Goal: Task Accomplishment & Management: Manage account settings

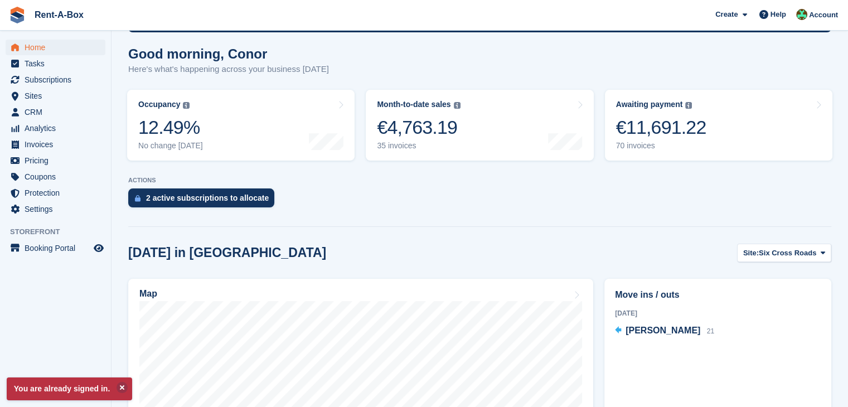
scroll to position [279, 0]
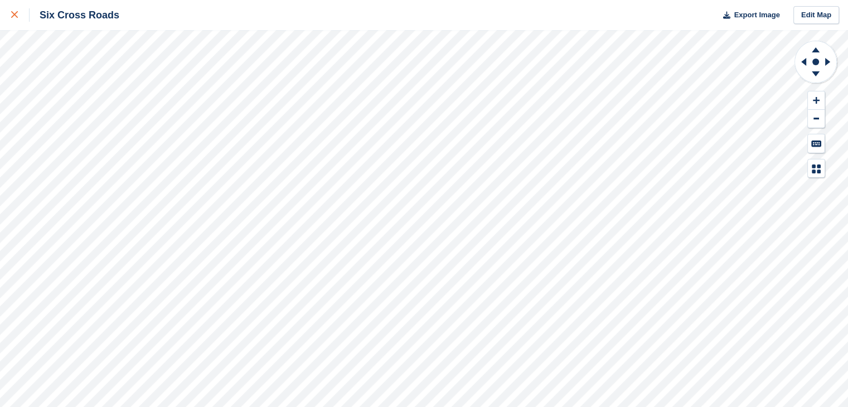
click at [14, 12] on icon at bounding box center [14, 14] width 7 height 7
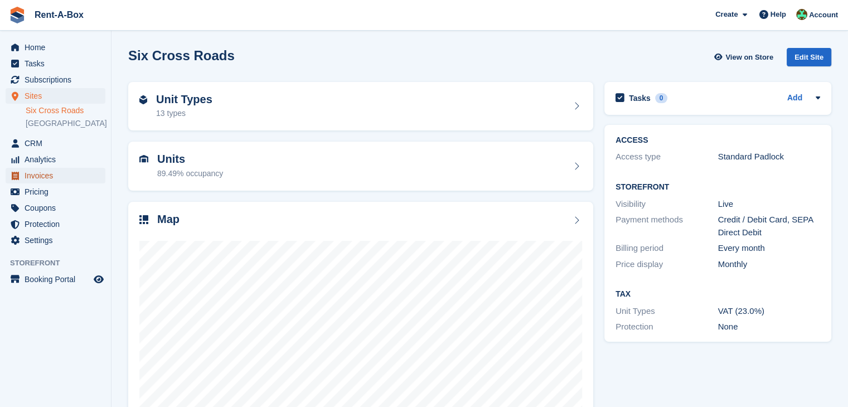
click at [56, 183] on span "Invoices" at bounding box center [58, 176] width 67 height 16
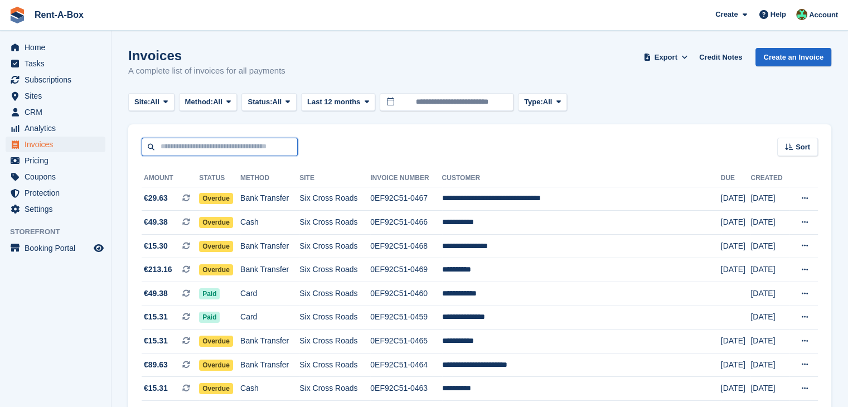
click at [196, 148] on input "text" at bounding box center [220, 147] width 156 height 18
type input "*******"
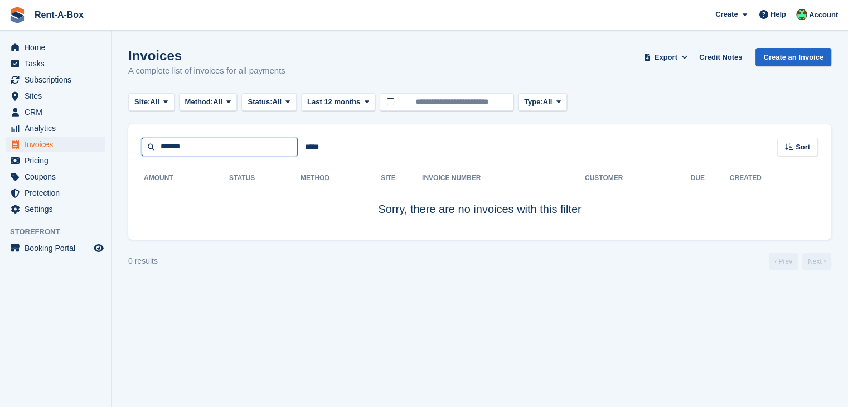
click at [196, 151] on input "*******" at bounding box center [220, 147] width 156 height 18
type input "*******"
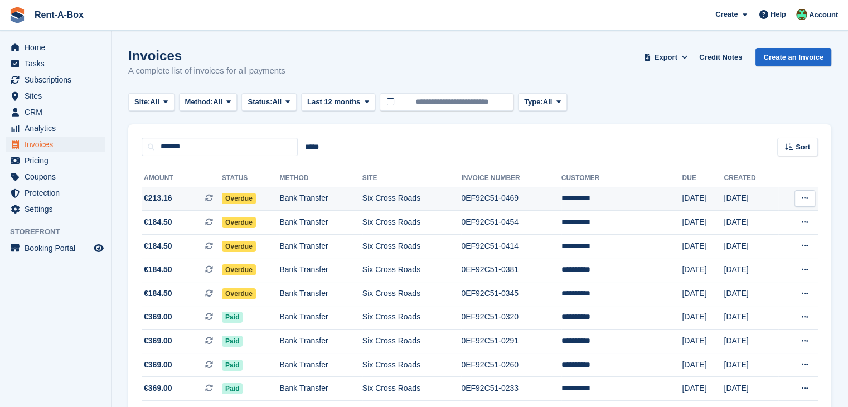
click at [352, 194] on td "Bank Transfer" at bounding box center [320, 199] width 83 height 24
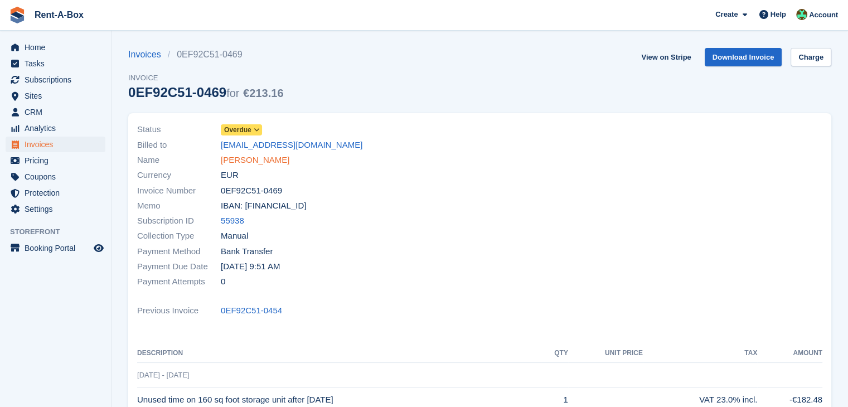
click at [251, 159] on link "[PERSON_NAME]" at bounding box center [255, 160] width 69 height 13
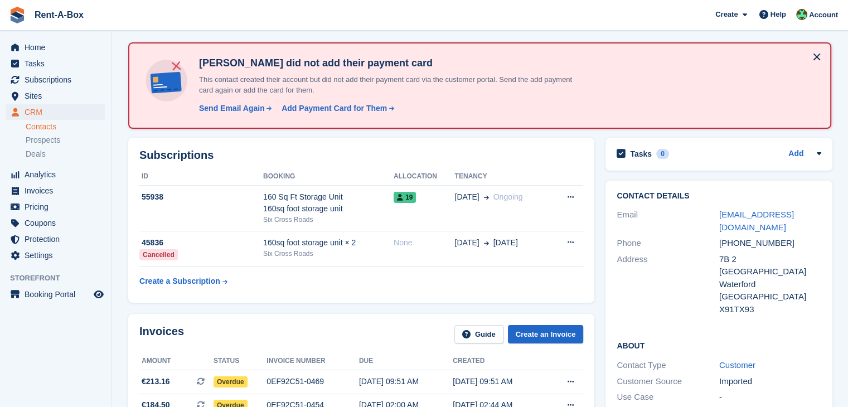
scroll to position [56, 0]
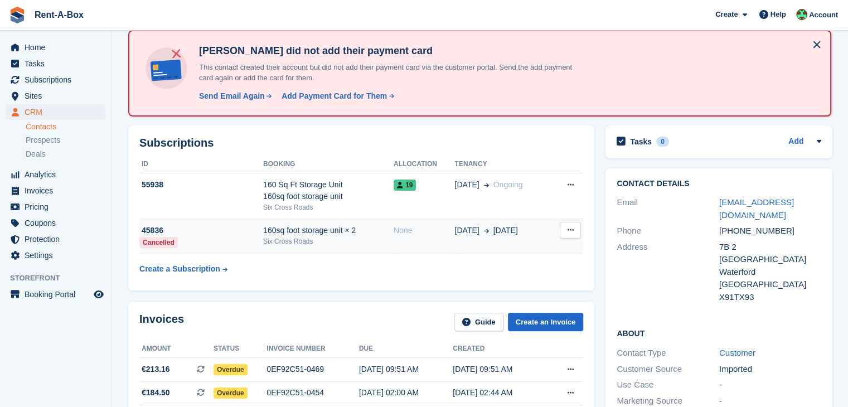
click at [569, 230] on icon at bounding box center [570, 229] width 6 height 7
click at [397, 235] on td "None" at bounding box center [424, 237] width 61 height 36
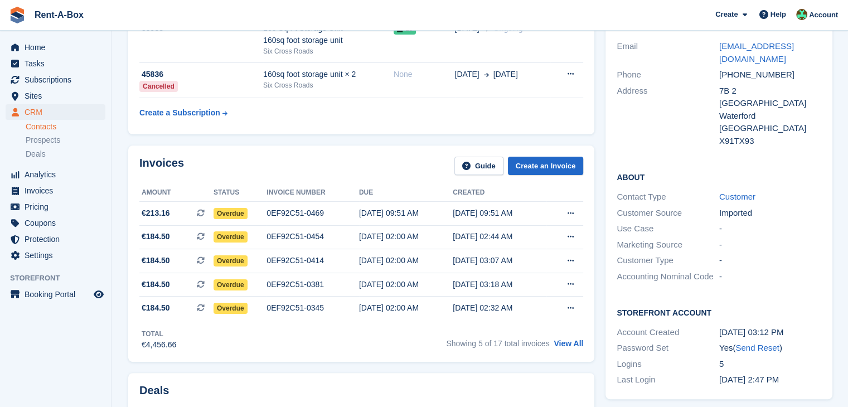
scroll to position [223, 0]
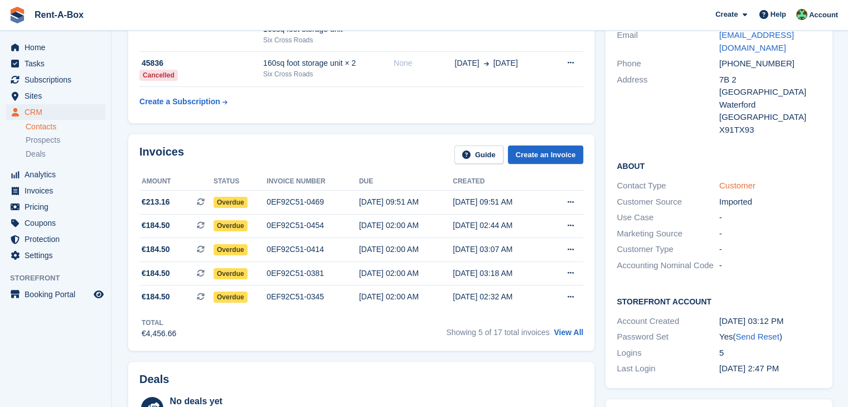
click at [734, 181] on link "Customer" at bounding box center [737, 185] width 36 height 9
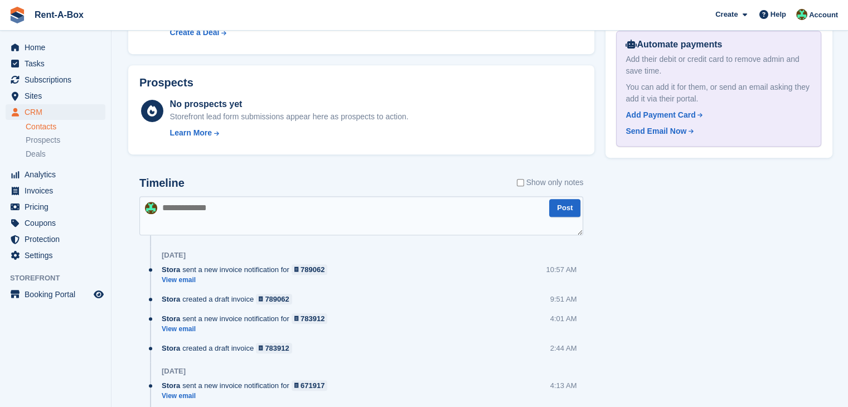
scroll to position [725, 0]
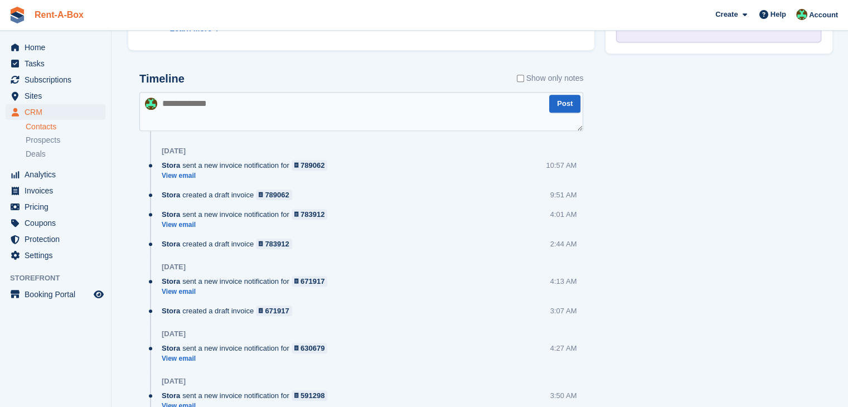
click at [61, 16] on link "Rent-A-Box" at bounding box center [59, 15] width 58 height 18
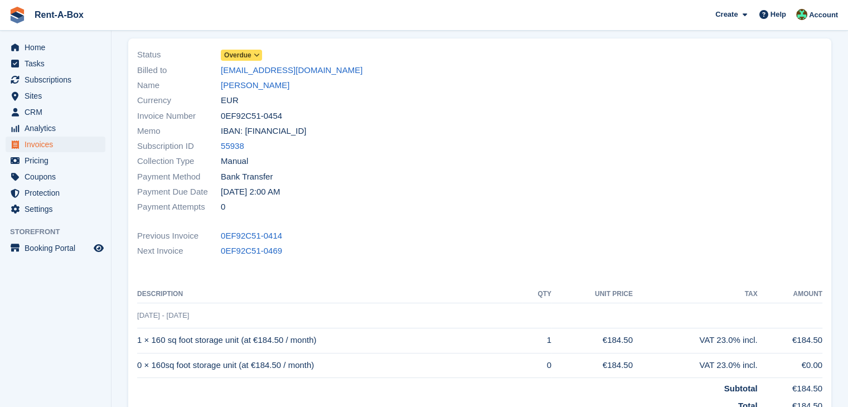
scroll to position [56, 0]
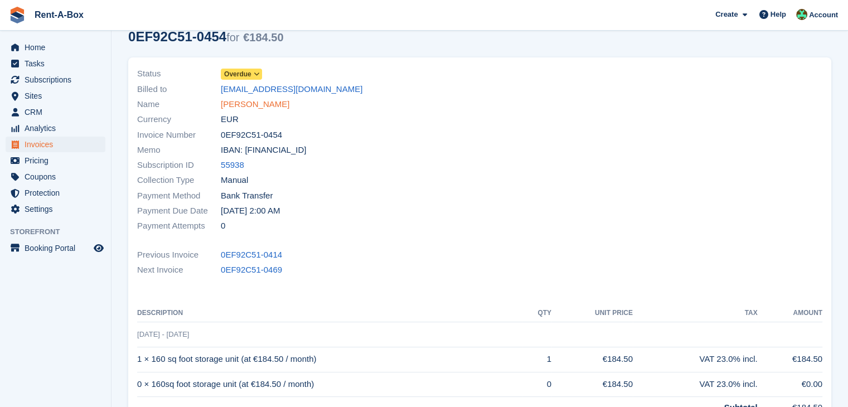
click at [259, 110] on link "[PERSON_NAME]" at bounding box center [255, 104] width 69 height 13
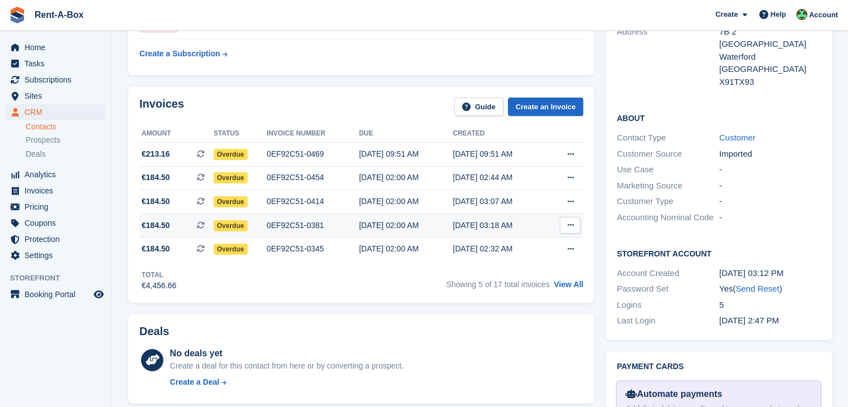
scroll to position [279, 0]
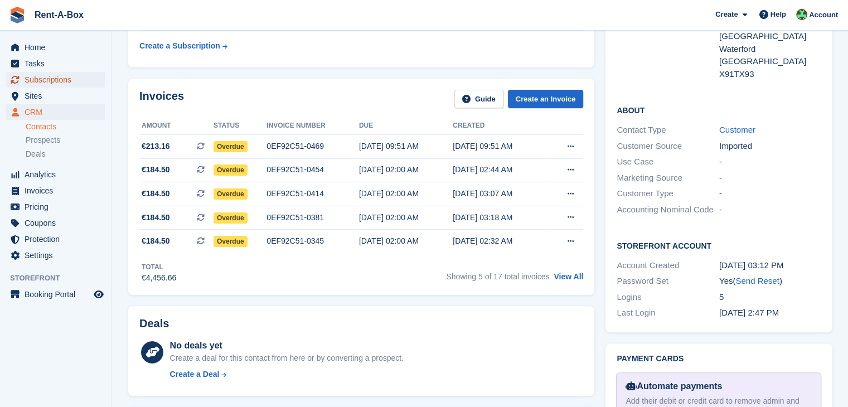
click at [46, 77] on span "Subscriptions" at bounding box center [58, 80] width 67 height 16
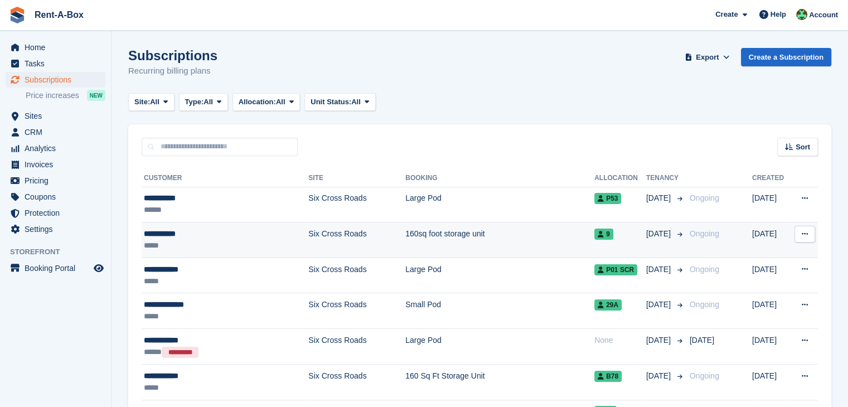
click at [174, 235] on div "**********" at bounding box center [213, 234] width 138 height 12
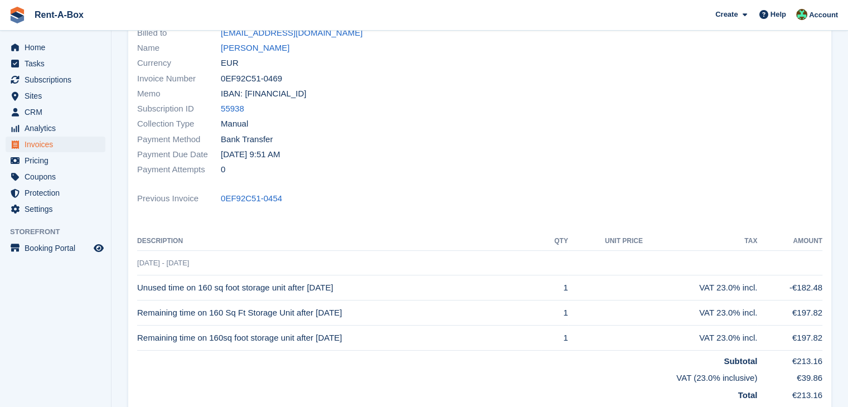
scroll to position [111, 0]
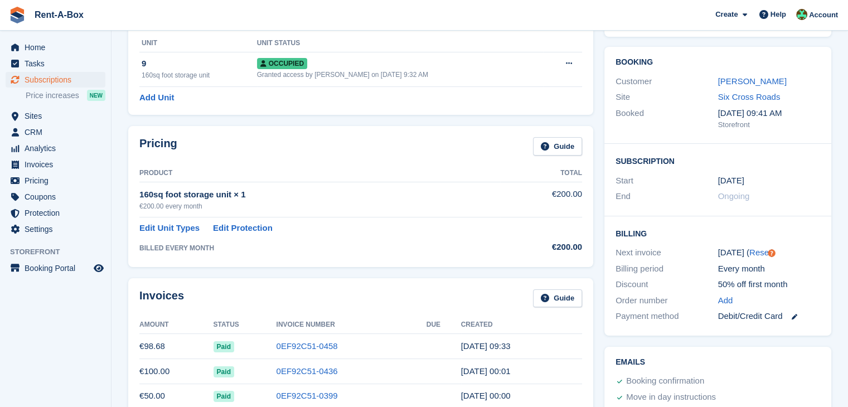
scroll to position [56, 0]
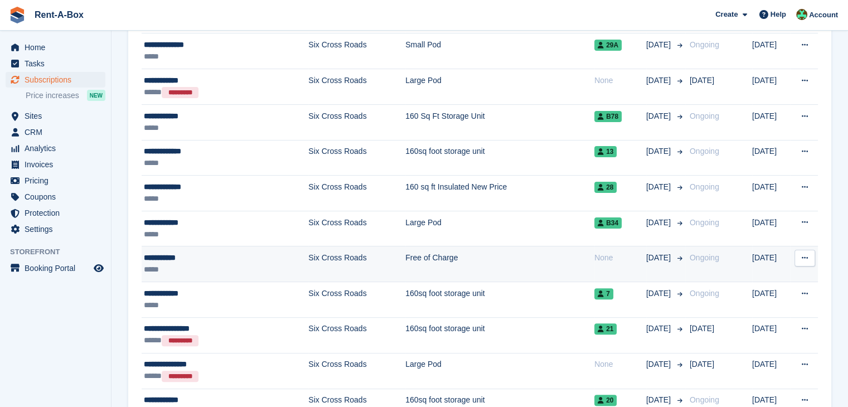
scroll to position [279, 0]
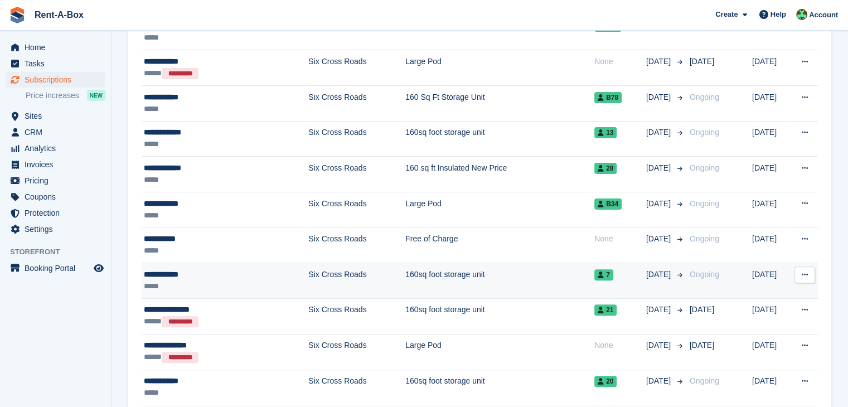
click at [205, 273] on div "**********" at bounding box center [213, 275] width 138 height 12
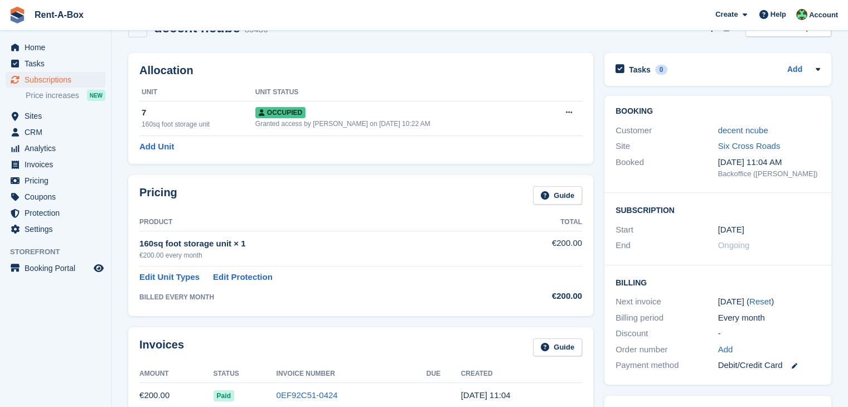
scroll to position [56, 0]
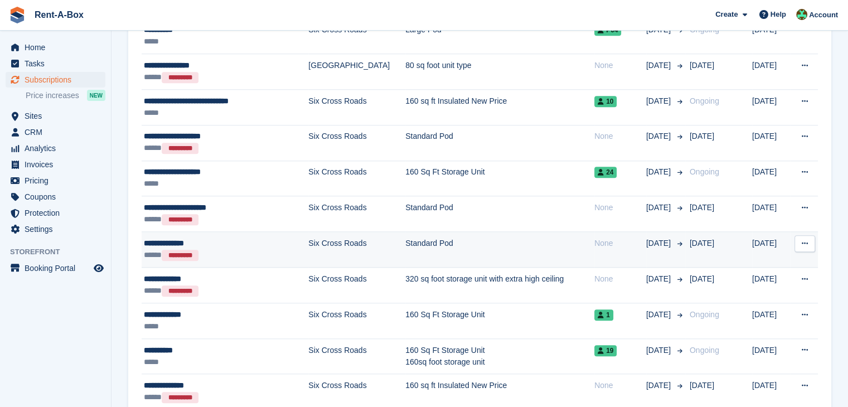
scroll to position [1003, 0]
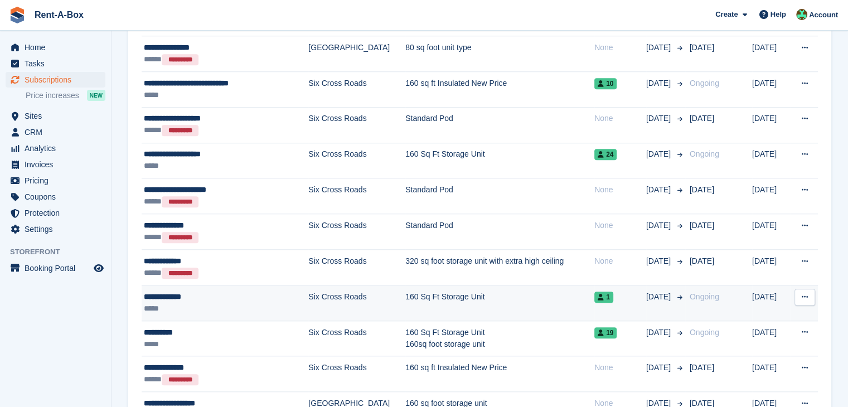
click at [308, 295] on td "Six Cross Roads" at bounding box center [356, 303] width 97 height 36
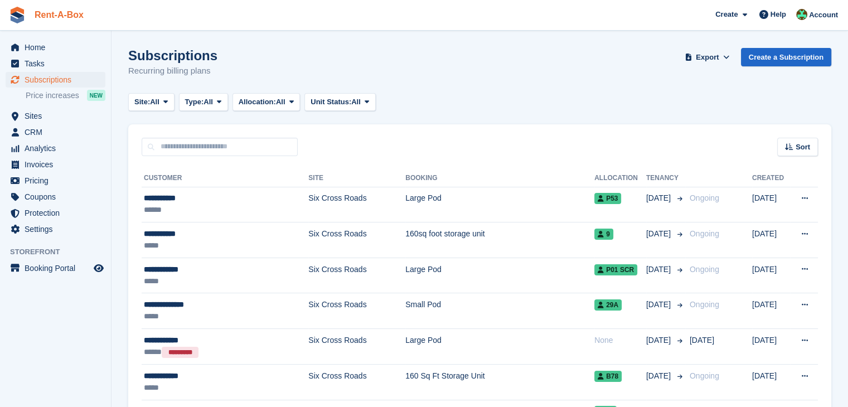
click at [47, 10] on link "Rent-A-Box" at bounding box center [59, 15] width 58 height 18
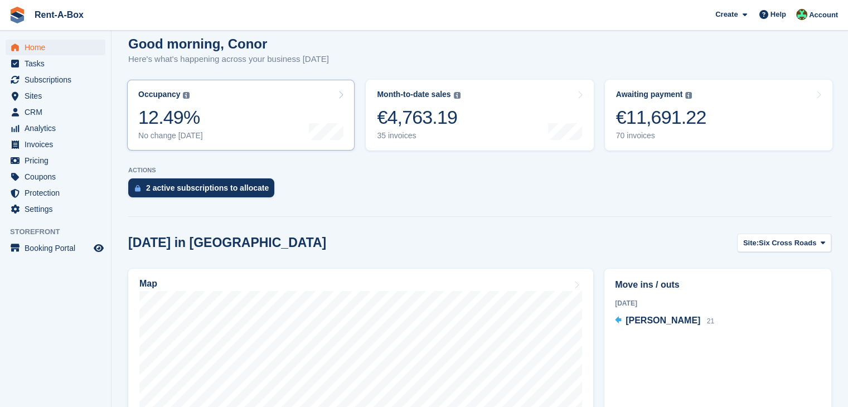
scroll to position [223, 0]
